Goal: Information Seeking & Learning: Learn about a topic

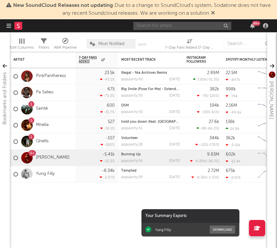
click at [155, 29] on input "text" at bounding box center [182, 26] width 98 height 8
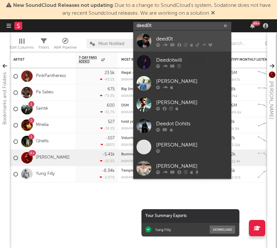
type input "deed0t"
click at [170, 42] on div "deed0t" at bounding box center [192, 39] width 72 height 8
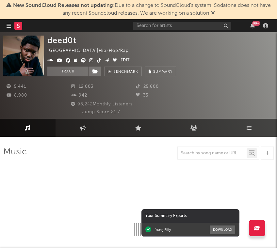
select select "6m"
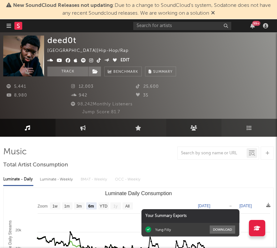
click at [198, 126] on link "Audience" at bounding box center [194, 128] width 56 height 18
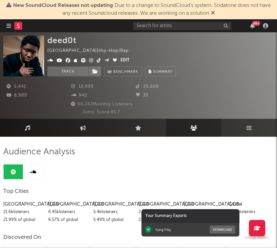
click at [256, 129] on link "Playlists/Charts" at bounding box center [250, 128] width 56 height 18
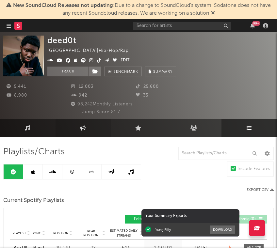
click at [82, 130] on icon at bounding box center [83, 127] width 6 height 5
select select "1w"
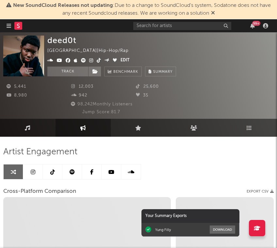
click at [53, 174] on icon at bounding box center [52, 172] width 5 height 5
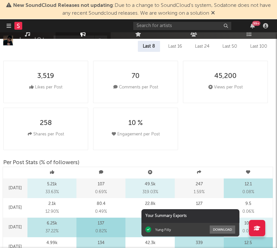
select select "6m"
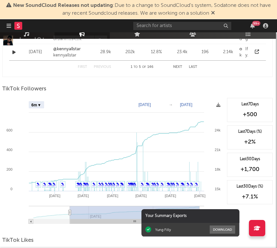
scroll to position [729, 1]
